Goal: Task Accomplishment & Management: Use online tool/utility

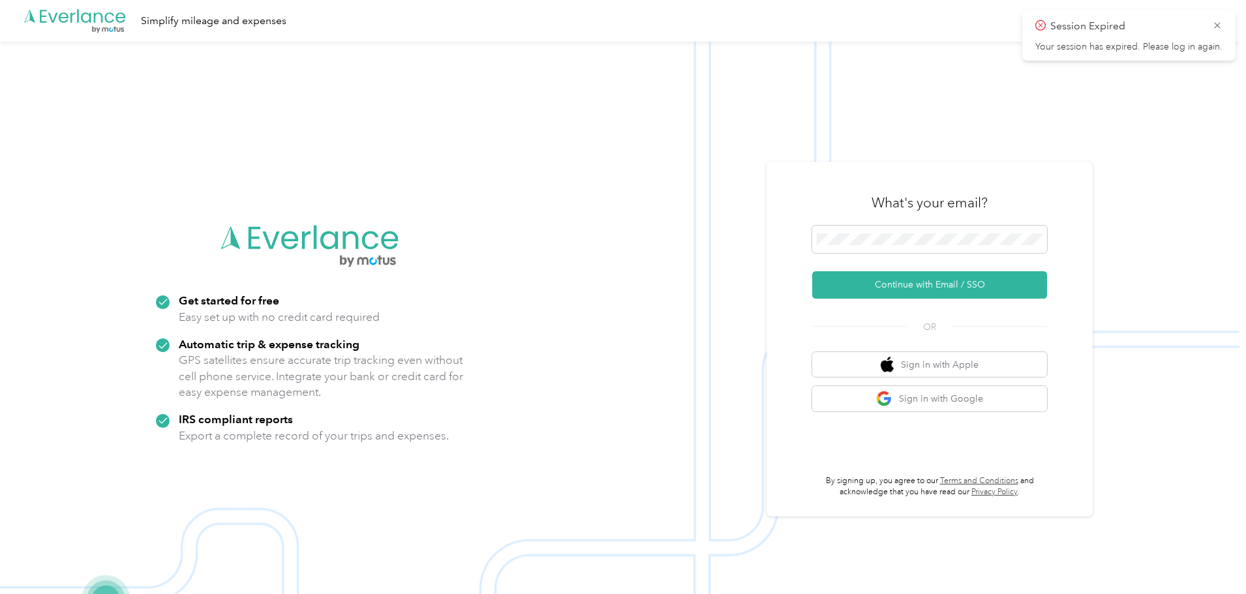
click at [917, 279] on button "Continue with Email / SSO" at bounding box center [929, 284] width 235 height 27
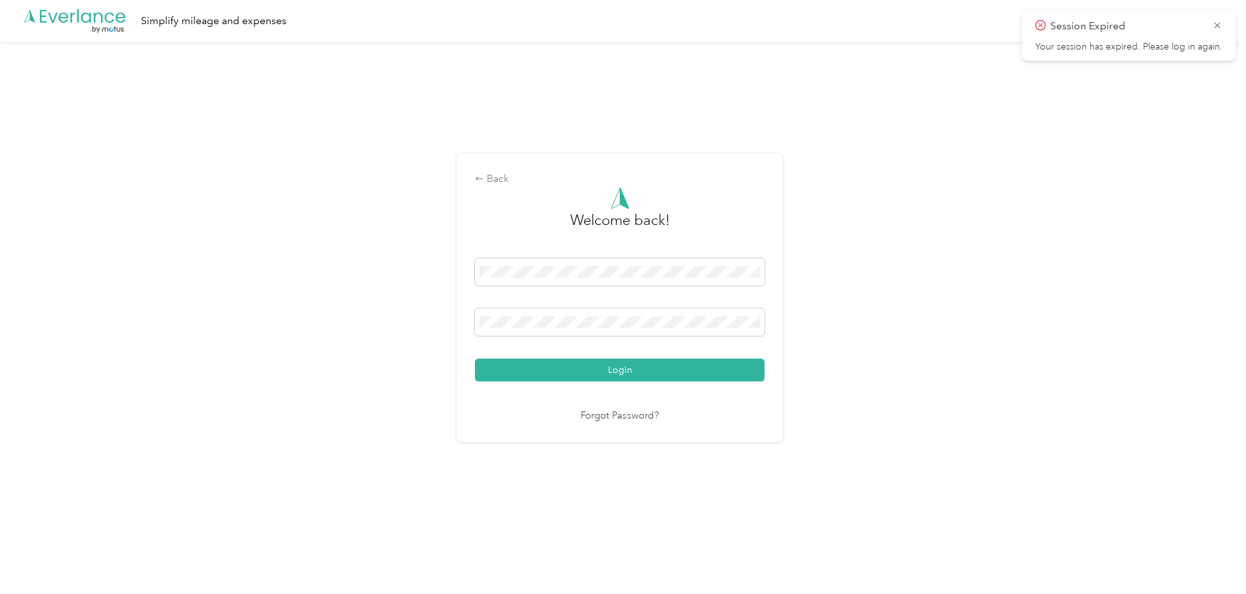
click at [619, 368] on button "Login" at bounding box center [620, 370] width 290 height 23
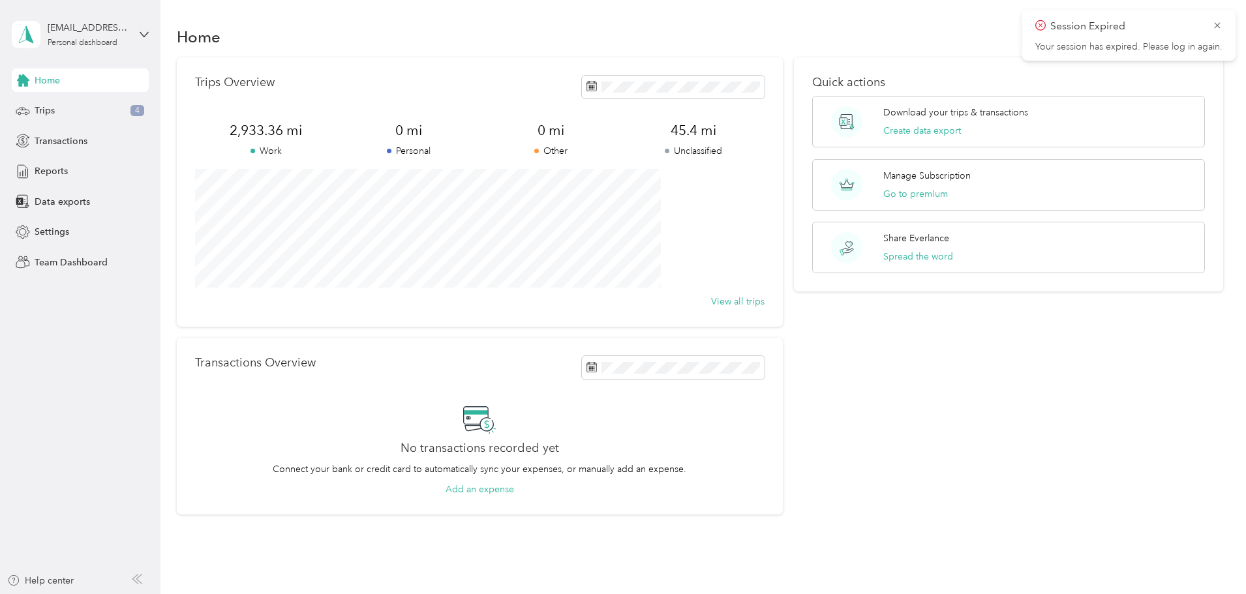
click at [53, 110] on span "Trips" at bounding box center [45, 111] width 20 height 14
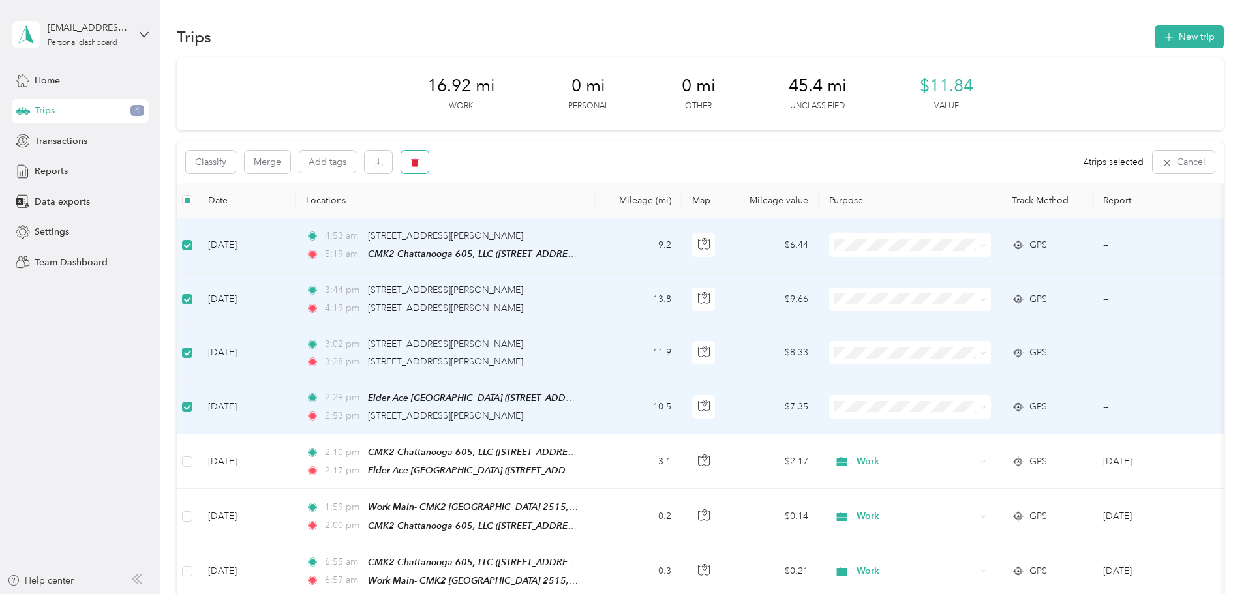
click at [419, 161] on icon "button" at bounding box center [415, 162] width 8 height 8
click at [602, 222] on button "Yes" at bounding box center [598, 216] width 25 height 21
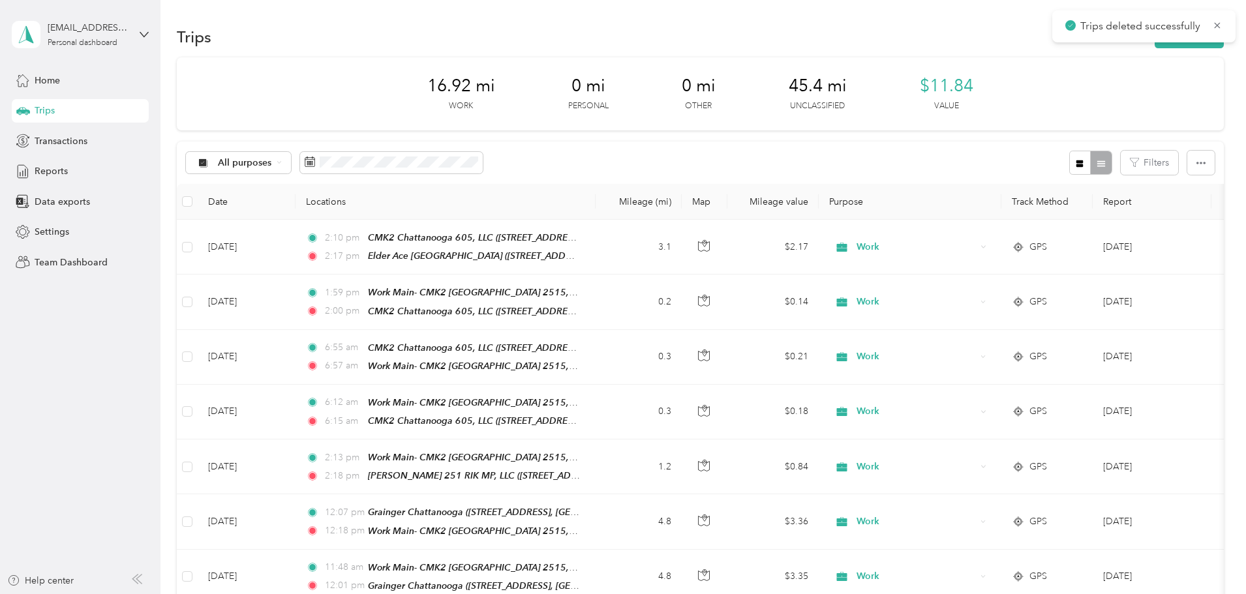
click at [1154, 42] on button "New trip" at bounding box center [1188, 36] width 69 height 23
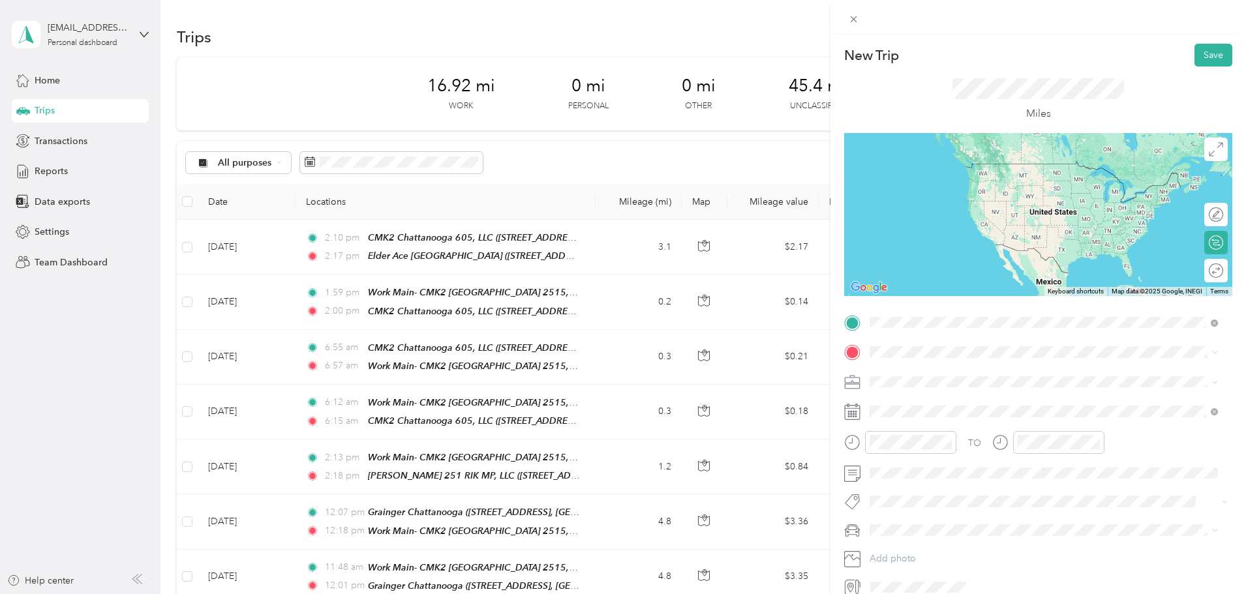
click at [928, 380] on div "CMK2 Chattanooga 605, LLC [STREET_ADDRESS][US_STATE]" at bounding box center [959, 381] width 130 height 27
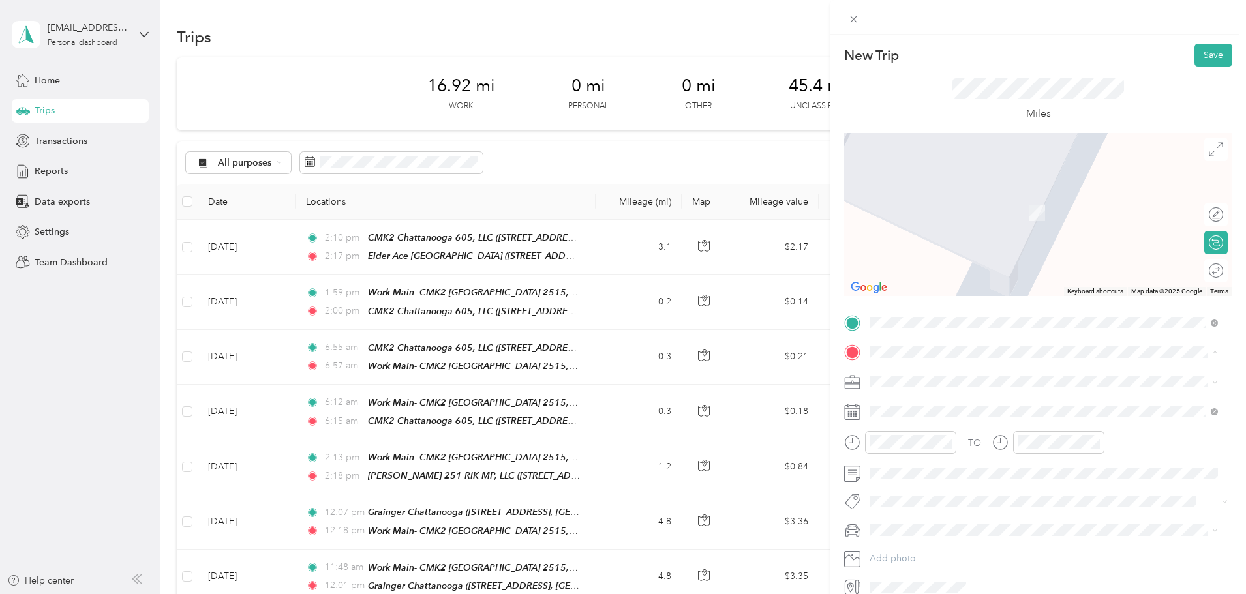
click at [947, 413] on span "[STREET_ADDRESS][US_STATE]" at bounding box center [959, 418] width 130 height 11
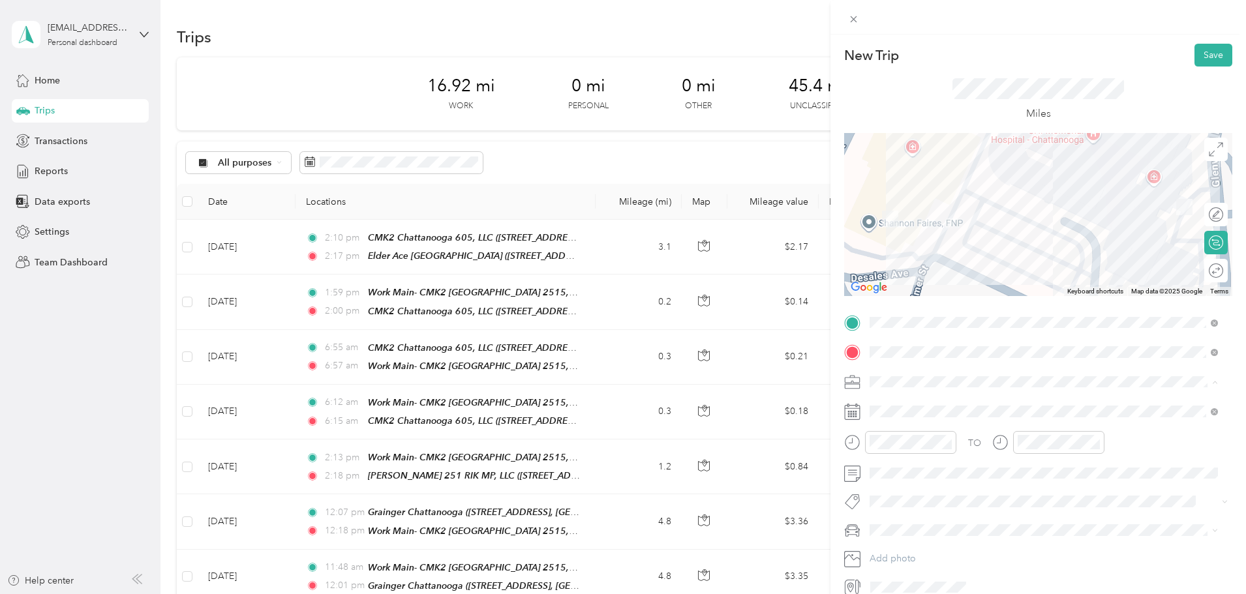
click at [891, 404] on span "Work" at bounding box center [885, 404] width 22 height 11
click at [884, 302] on div "06" at bounding box center [882, 299] width 31 height 18
click at [1031, 297] on div "06" at bounding box center [1030, 299] width 31 height 18
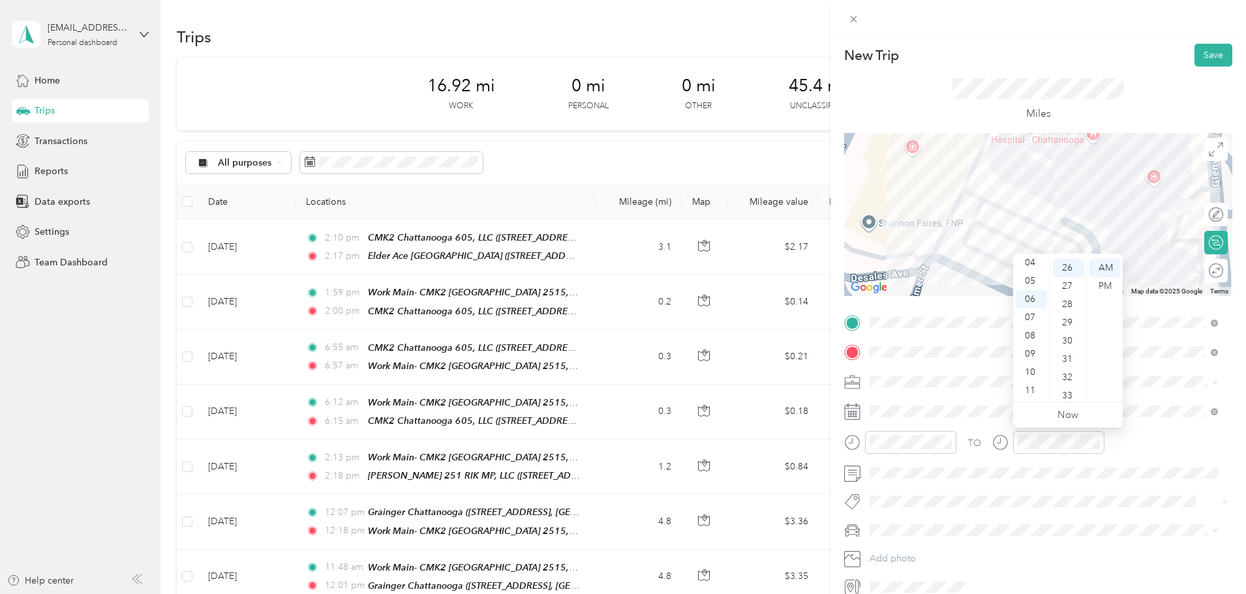
click at [1069, 323] on div "29" at bounding box center [1067, 323] width 31 height 18
click at [1066, 286] on div "30" at bounding box center [1067, 286] width 31 height 18
click at [1204, 56] on button "Save" at bounding box center [1213, 55] width 38 height 23
